Goal: Use online tool/utility: Utilize a website feature to perform a specific function

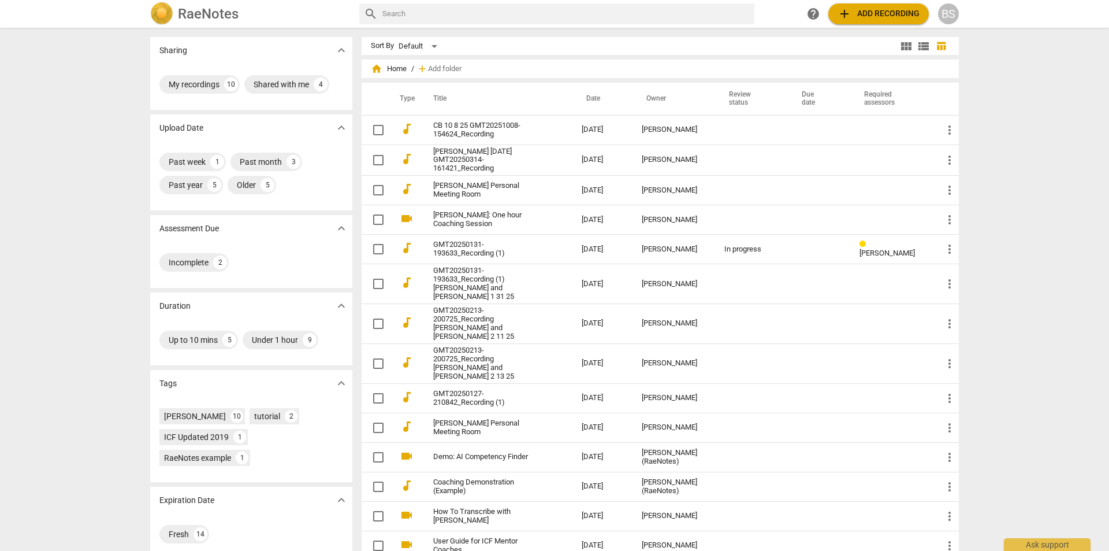
click at [158, 9] on img at bounding box center [161, 13] width 23 height 23
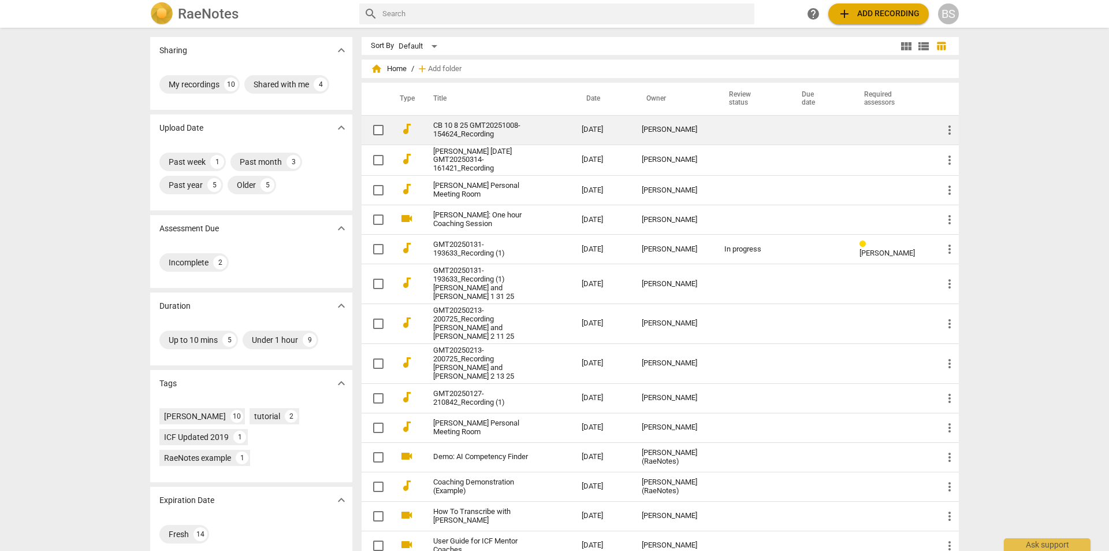
click at [461, 125] on link "CB 10 8 25 GMT20251008-154624_Recording" at bounding box center [486, 129] width 107 height 17
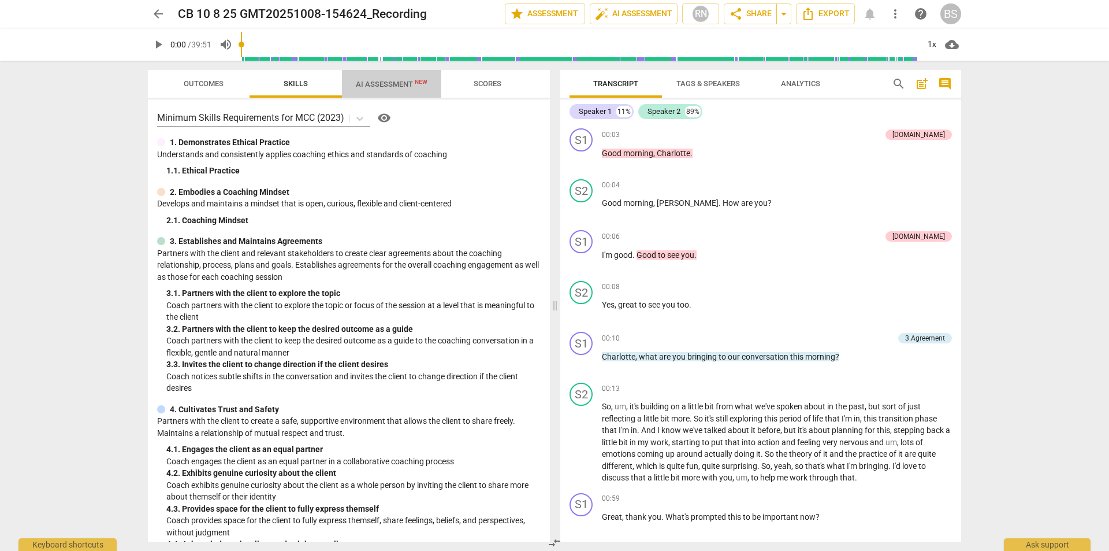
click at [382, 79] on span "AI Assessment New" at bounding box center [391, 83] width 99 height 17
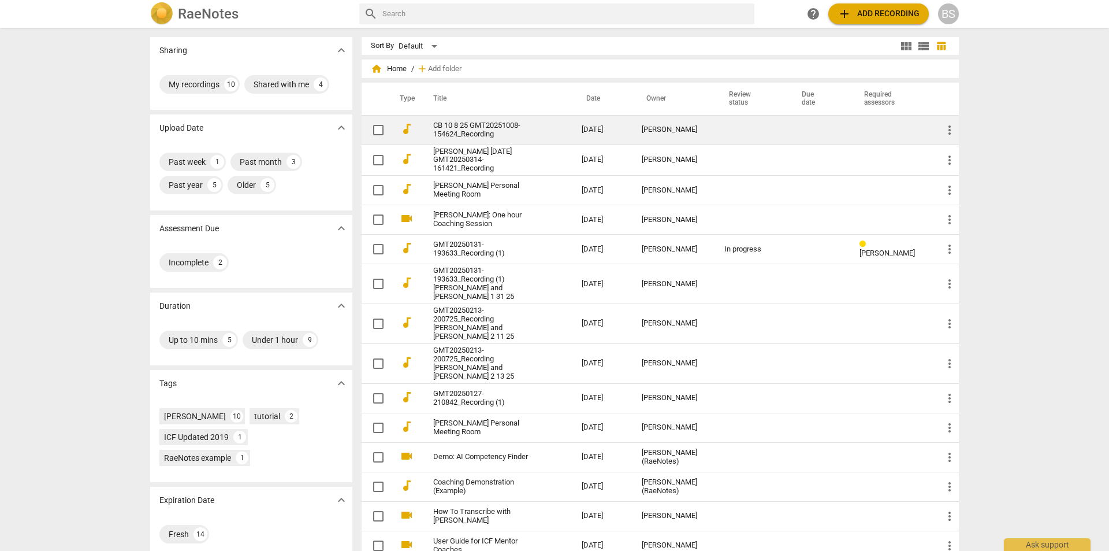
click at [463, 125] on link "CB 10 8 25 GMT20251008-154624_Recording" at bounding box center [486, 129] width 107 height 17
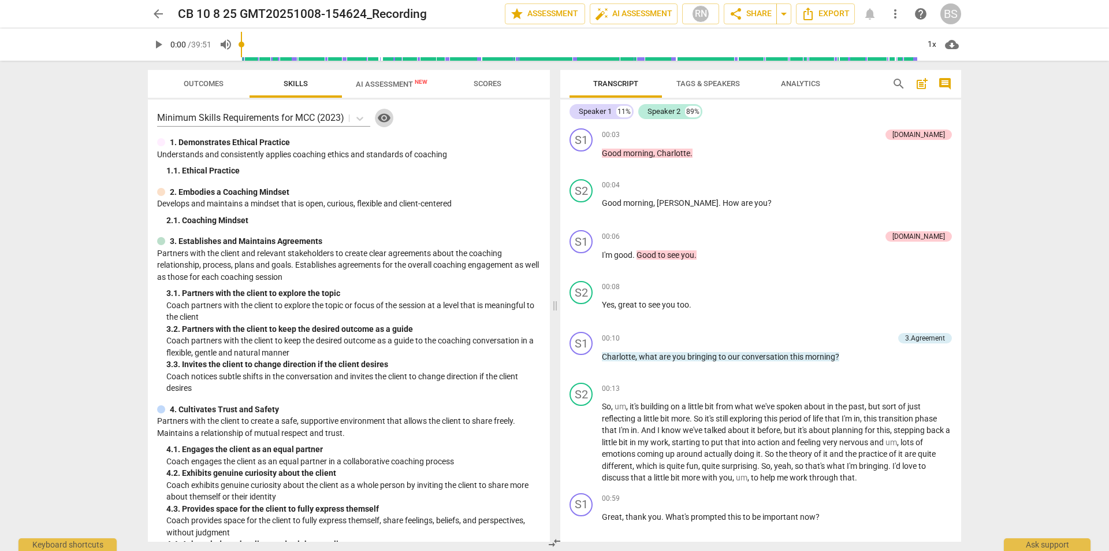
click at [389, 117] on span "visibility" at bounding box center [384, 118] width 14 height 14
click at [201, 83] on span "Outcomes" at bounding box center [204, 83] width 40 height 9
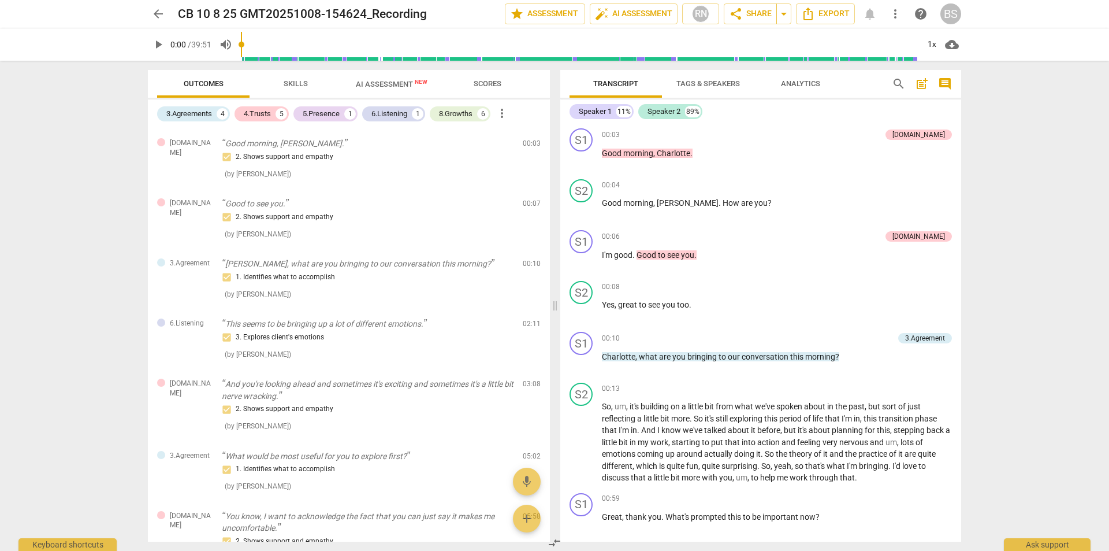
click at [300, 80] on span "Skills" at bounding box center [296, 83] width 24 height 9
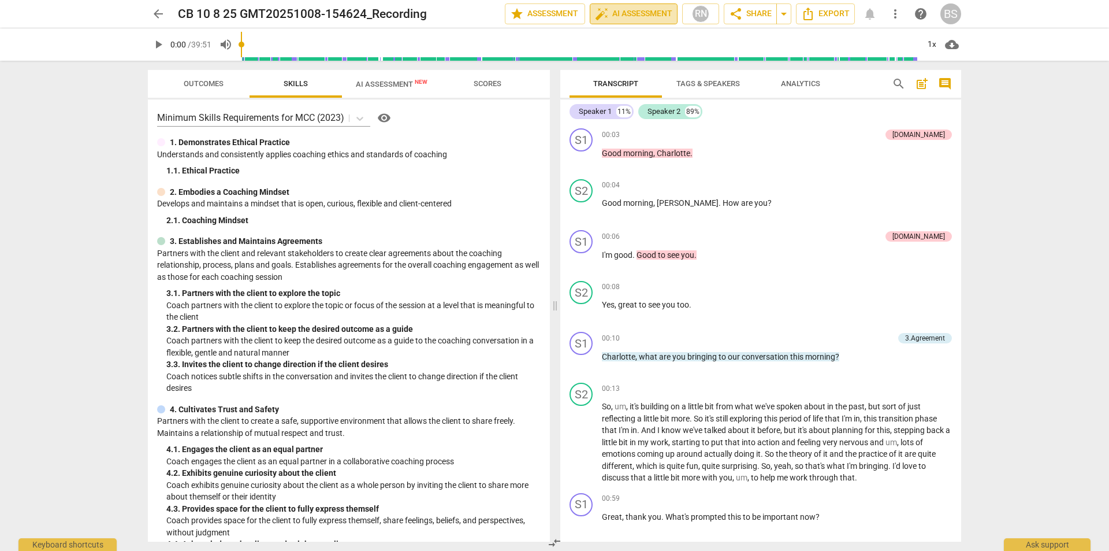
click at [637, 11] on span "auto_fix_high AI Assessment" at bounding box center [633, 14] width 77 height 14
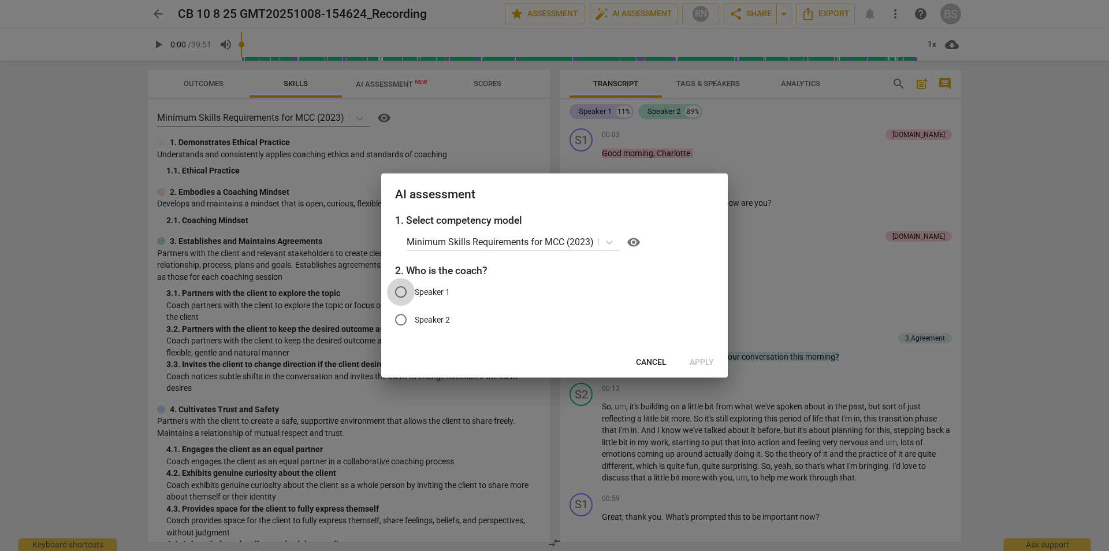
drag, startPoint x: 413, startPoint y: 284, endPoint x: 396, endPoint y: 285, distance: 16.8
click at [405, 288] on input "Speaker 1" at bounding box center [401, 292] width 28 height 28
radio input "true"
click at [704, 361] on span "Apply" at bounding box center [702, 362] width 24 height 12
